Goal: Task Accomplishment & Management: Manage account settings

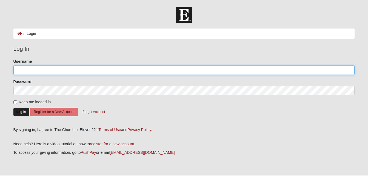
type input "MWinters"
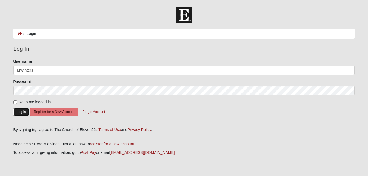
click at [15, 110] on button "Log In" at bounding box center [21, 112] width 16 height 8
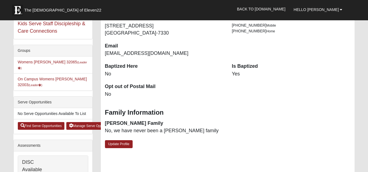
scroll to position [117, 0]
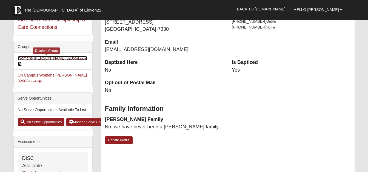
click at [40, 58] on link "Womens [PERSON_NAME] 32065 (Leader )" at bounding box center [52, 61] width 69 height 10
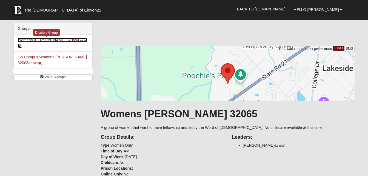
click at [43, 40] on link "Womens [PERSON_NAME] 32065 (Leader )" at bounding box center [52, 43] width 69 height 10
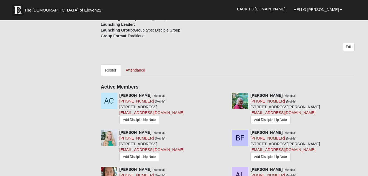
scroll to position [208, 0]
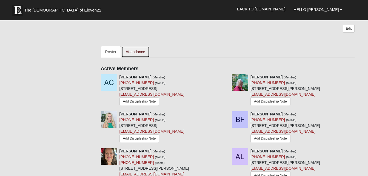
click at [134, 53] on link "Attendance" at bounding box center [135, 52] width 28 height 12
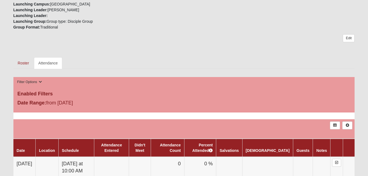
scroll to position [208, 0]
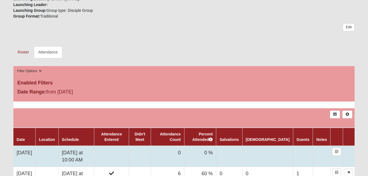
click at [184, 151] on td "0" at bounding box center [167, 156] width 33 height 21
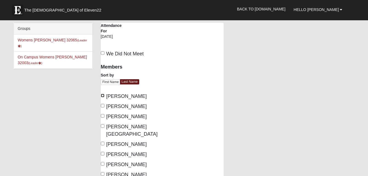
click at [102, 95] on input "[PERSON_NAME]" at bounding box center [103, 96] width 4 height 4
checkbox input "true"
click at [106, 106] on label "[PERSON_NAME]" at bounding box center [124, 106] width 46 height 7
click at [104, 106] on input "[PERSON_NAME]" at bounding box center [103, 106] width 4 height 4
checkbox input "true"
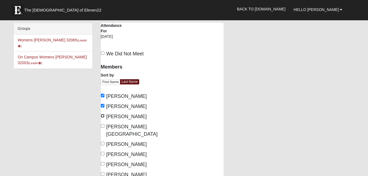
click at [104, 117] on input "[PERSON_NAME]" at bounding box center [103, 116] width 4 height 4
checkbox input "true"
click at [105, 129] on label "[PERSON_NAME][GEOGRAPHIC_DATA]" at bounding box center [129, 130] width 57 height 15
click at [104, 128] on input "[PERSON_NAME][GEOGRAPHIC_DATA]" at bounding box center [103, 126] width 4 height 4
checkbox input "true"
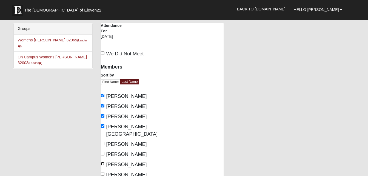
click at [104, 162] on input "[PERSON_NAME]" at bounding box center [103, 164] width 4 height 4
checkbox input "true"
click at [102, 152] on input "[PERSON_NAME]" at bounding box center [103, 154] width 4 height 4
checkbox input "true"
click at [102, 172] on input "[PERSON_NAME]" at bounding box center [103, 174] width 4 height 4
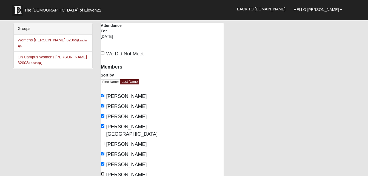
checkbox input "true"
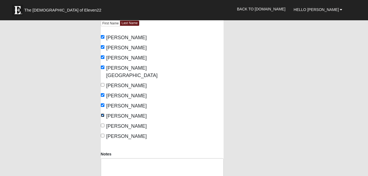
scroll to position [62, 0]
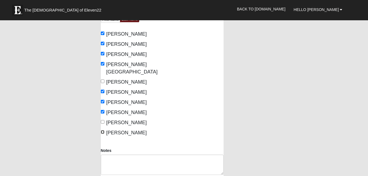
click at [104, 130] on input "[PERSON_NAME]" at bounding box center [103, 132] width 4 height 4
checkbox input "true"
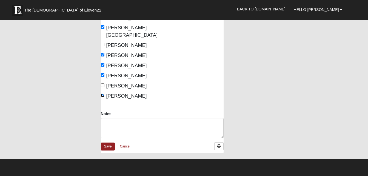
scroll to position [117, 0]
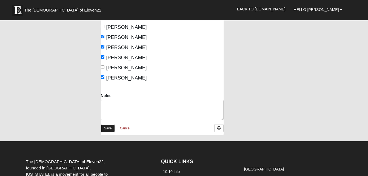
click at [107, 124] on link "Save" at bounding box center [108, 128] width 14 height 8
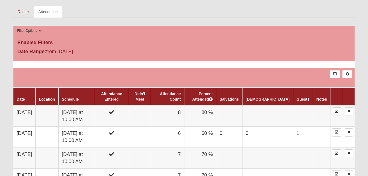
scroll to position [252, 0]
